Goal: Contribute content: Contribute content

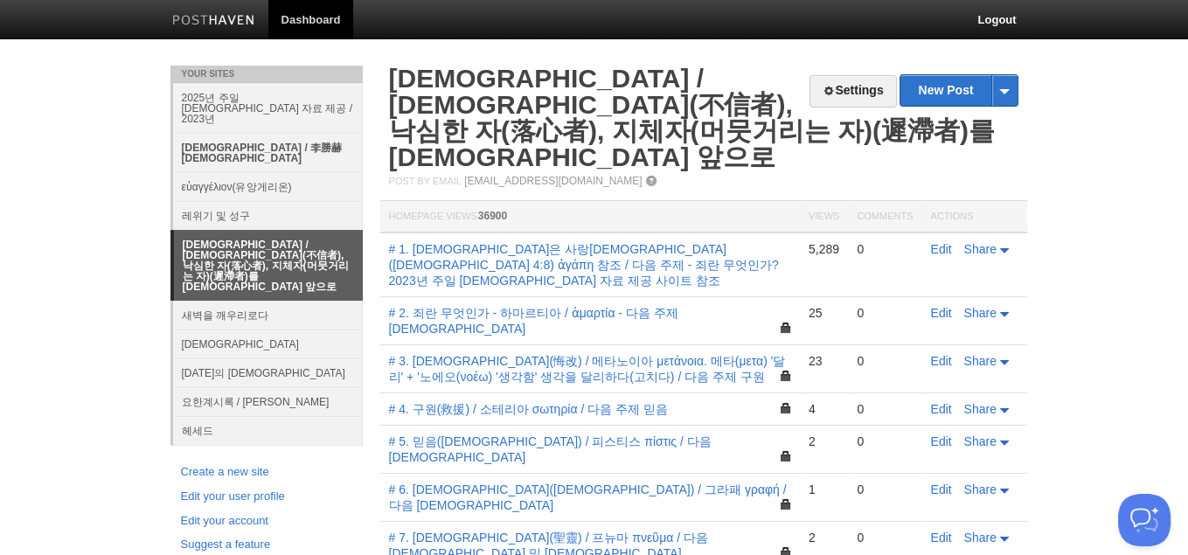
click at [283, 136] on link "[DEMOGRAPHIC_DATA] / 李勝赫[DEMOGRAPHIC_DATA]" at bounding box center [268, 152] width 190 height 39
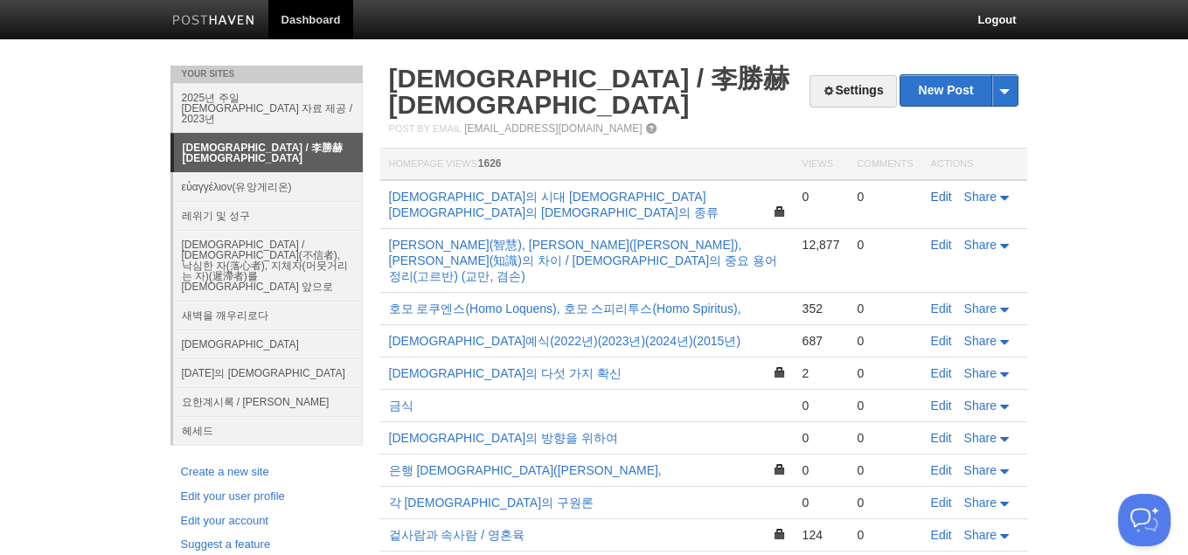
click at [942, 190] on link "Edit" at bounding box center [941, 197] width 21 height 14
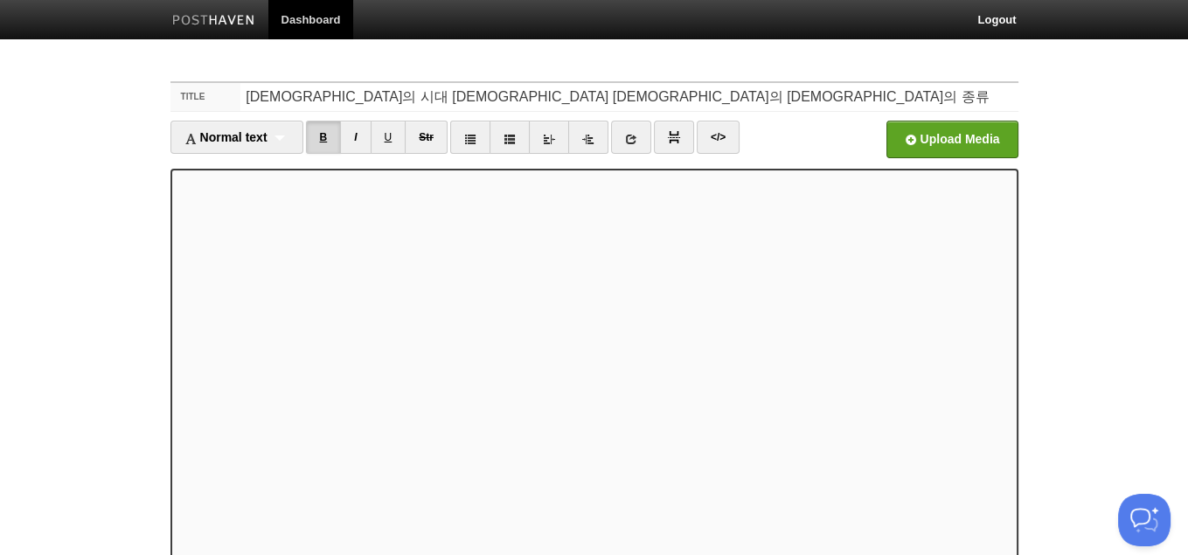
click at [330, 145] on link "B" at bounding box center [324, 137] width 36 height 33
click at [326, 144] on link "B" at bounding box center [324, 137] width 36 height 33
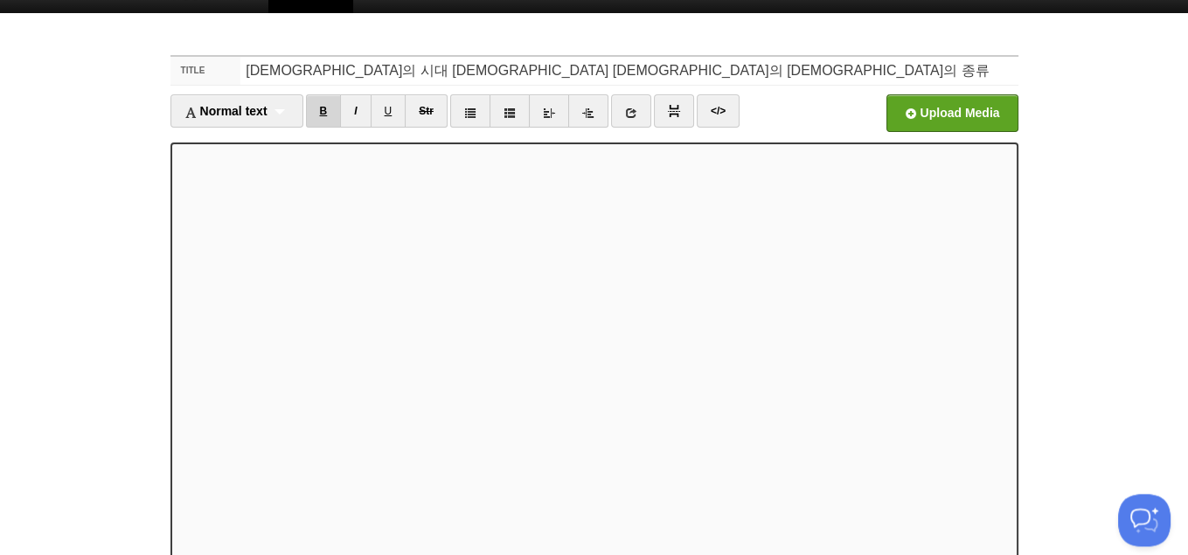
click at [333, 99] on link "B" at bounding box center [324, 110] width 36 height 33
click at [333, 110] on link "B" at bounding box center [324, 110] width 36 height 33
click at [326, 119] on link "B" at bounding box center [324, 110] width 36 height 33
click at [355, 118] on link "I" at bounding box center [355, 110] width 31 height 33
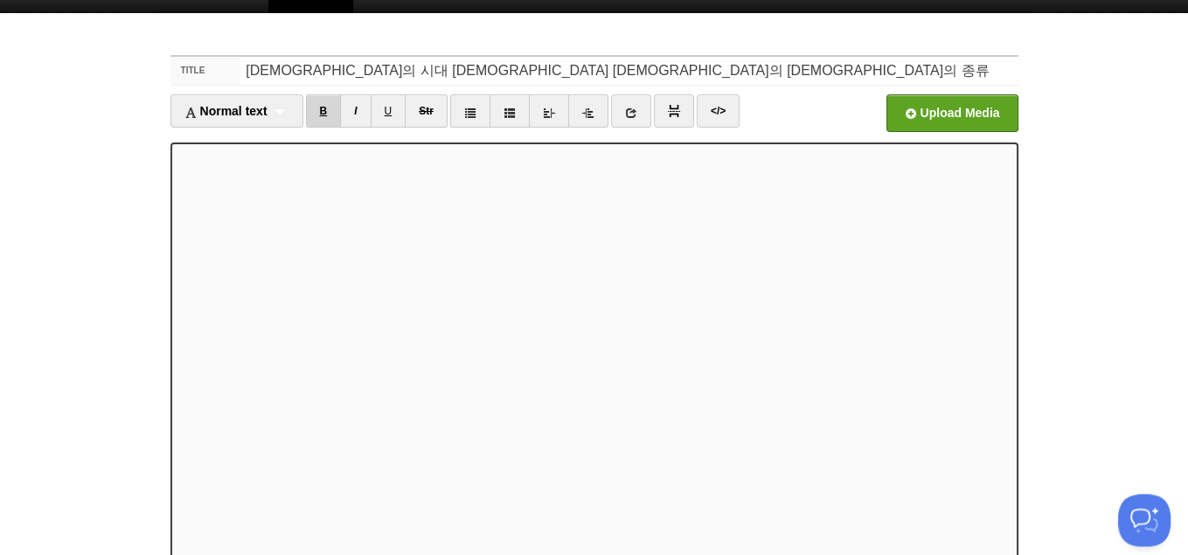
click at [336, 115] on link "B" at bounding box center [324, 110] width 36 height 33
click at [328, 111] on link "B" at bounding box center [324, 110] width 36 height 33
click at [331, 115] on link "B" at bounding box center [324, 110] width 36 height 33
click at [327, 115] on link "B" at bounding box center [324, 110] width 36 height 33
click at [333, 116] on link "B" at bounding box center [324, 110] width 36 height 33
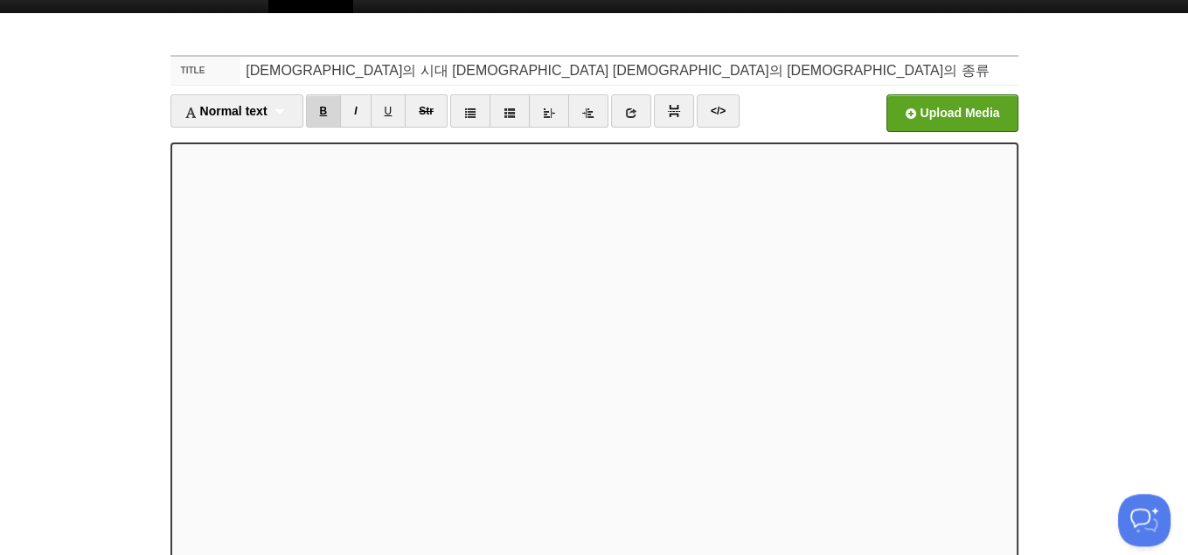
click at [316, 118] on link "B" at bounding box center [324, 110] width 36 height 33
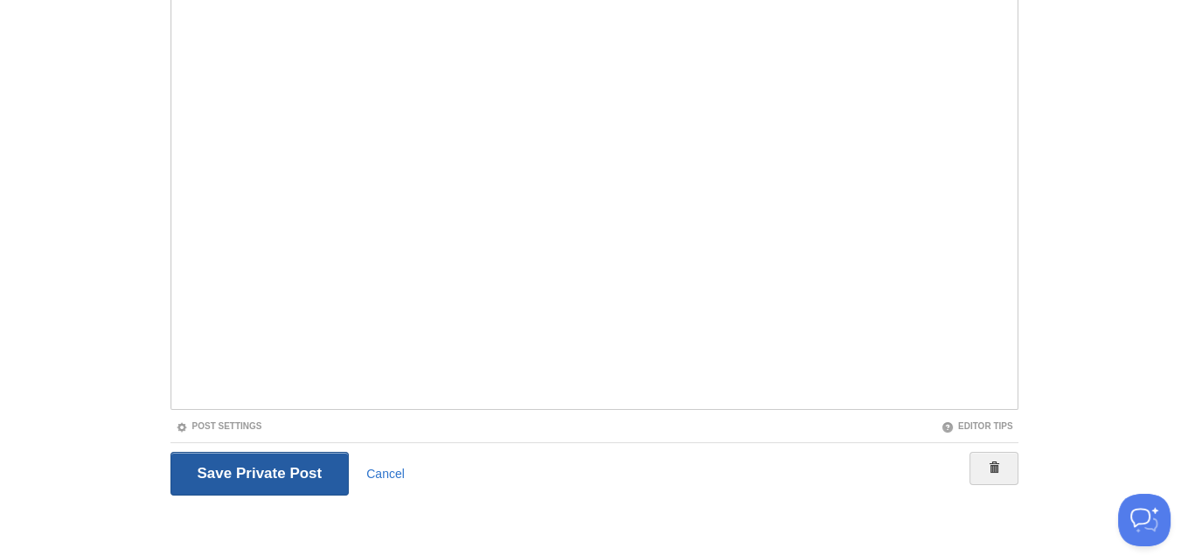
click at [219, 469] on input "Save and Publish" at bounding box center [259, 474] width 179 height 44
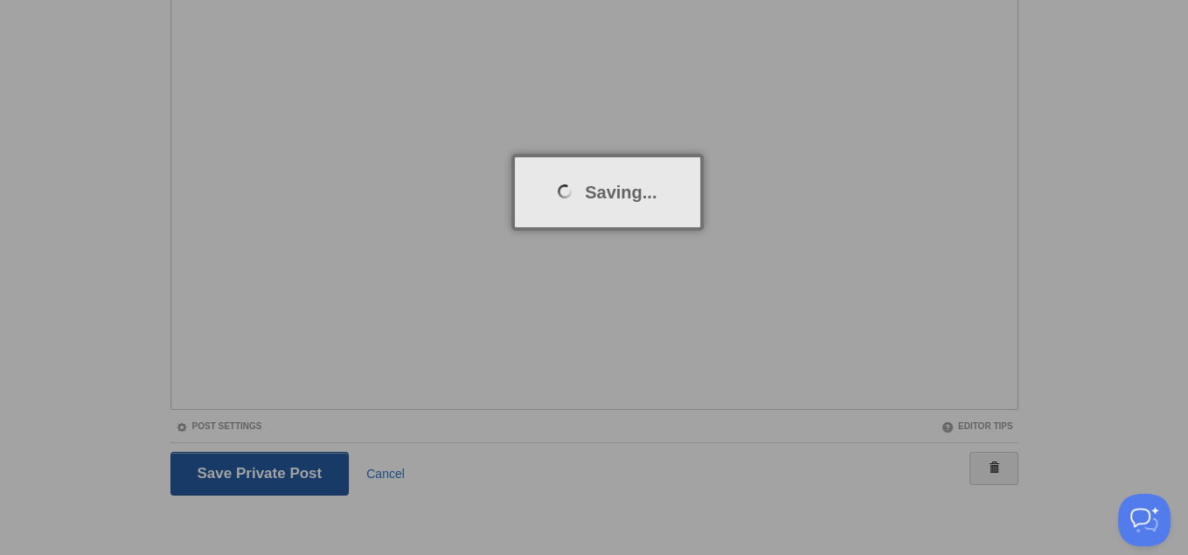
scroll to position [65, 0]
